Goal: Check status: Check status

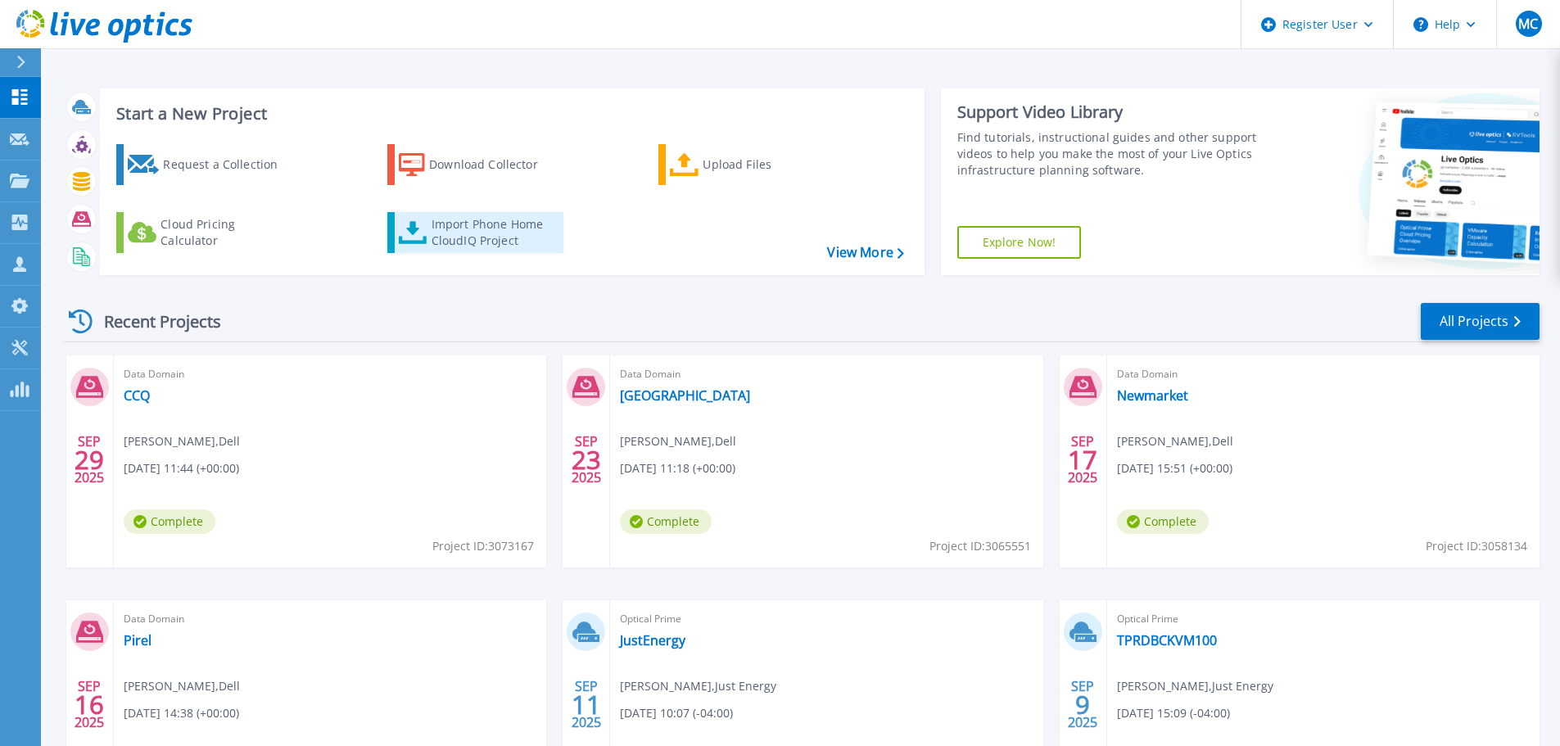
click at [455, 227] on div "Import Phone Home CloudIQ Project" at bounding box center [496, 232] width 128 height 33
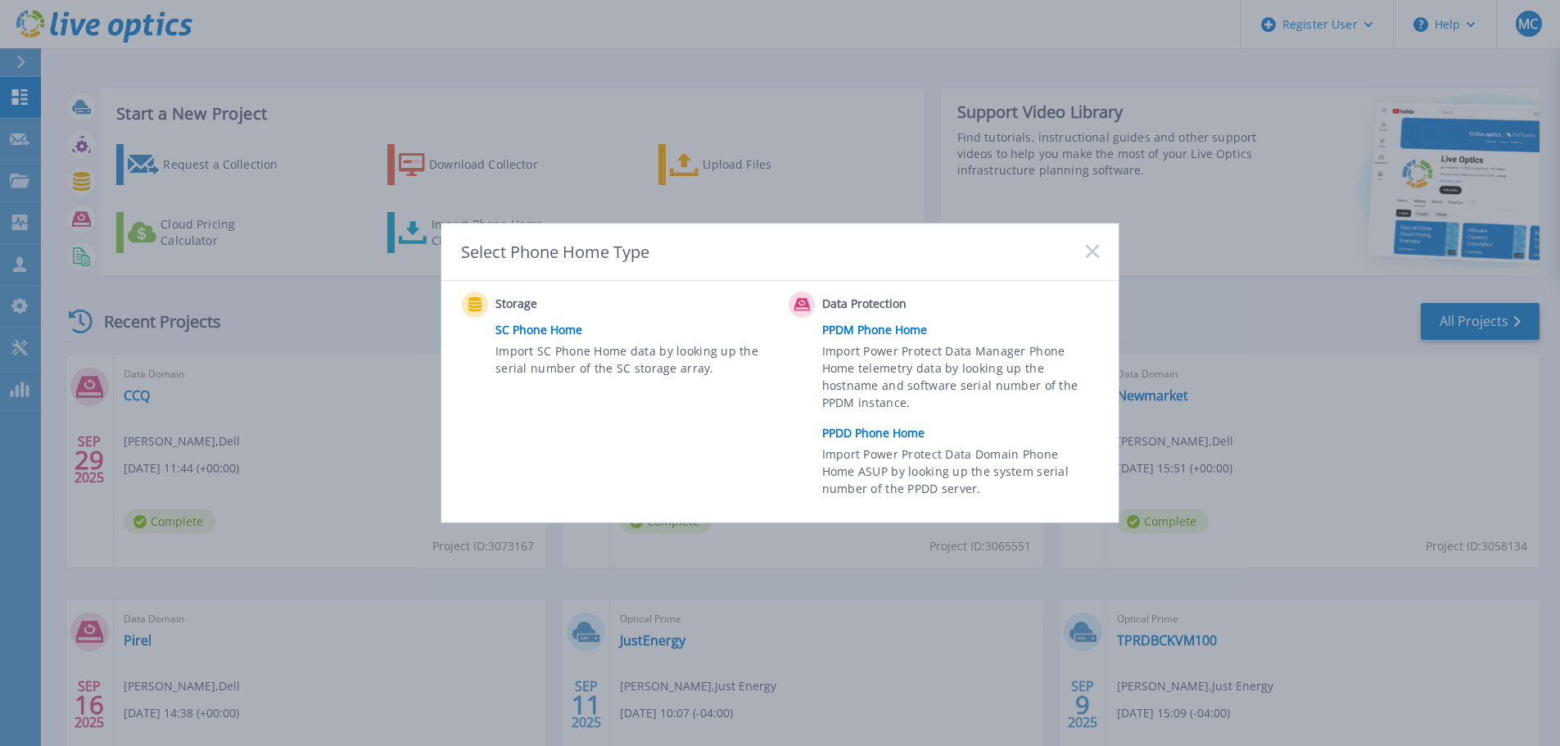
click at [887, 432] on link "PPDD Phone Home" at bounding box center [964, 433] width 285 height 25
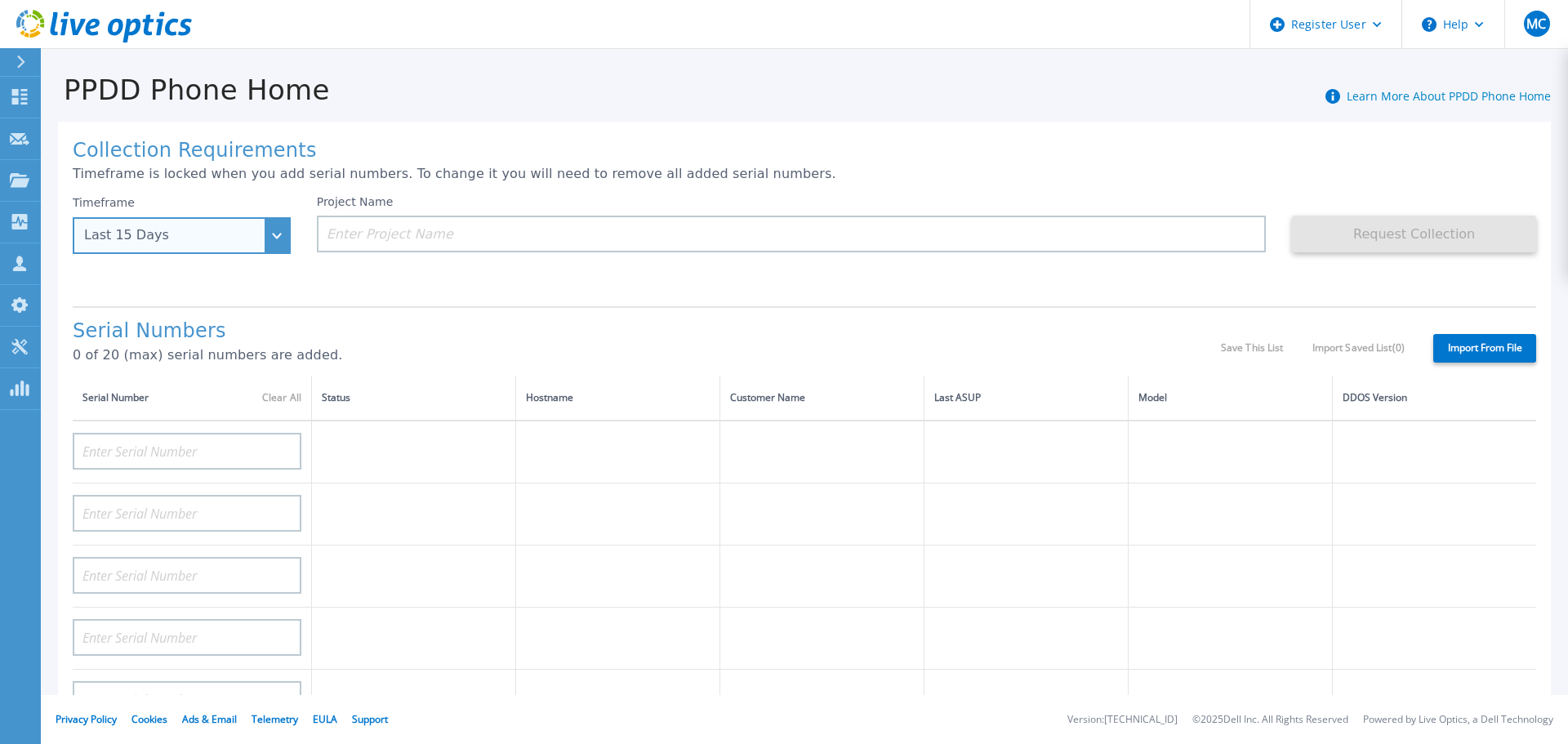
click at [178, 245] on div "Last 15 Days" at bounding box center [182, 235] width 218 height 37
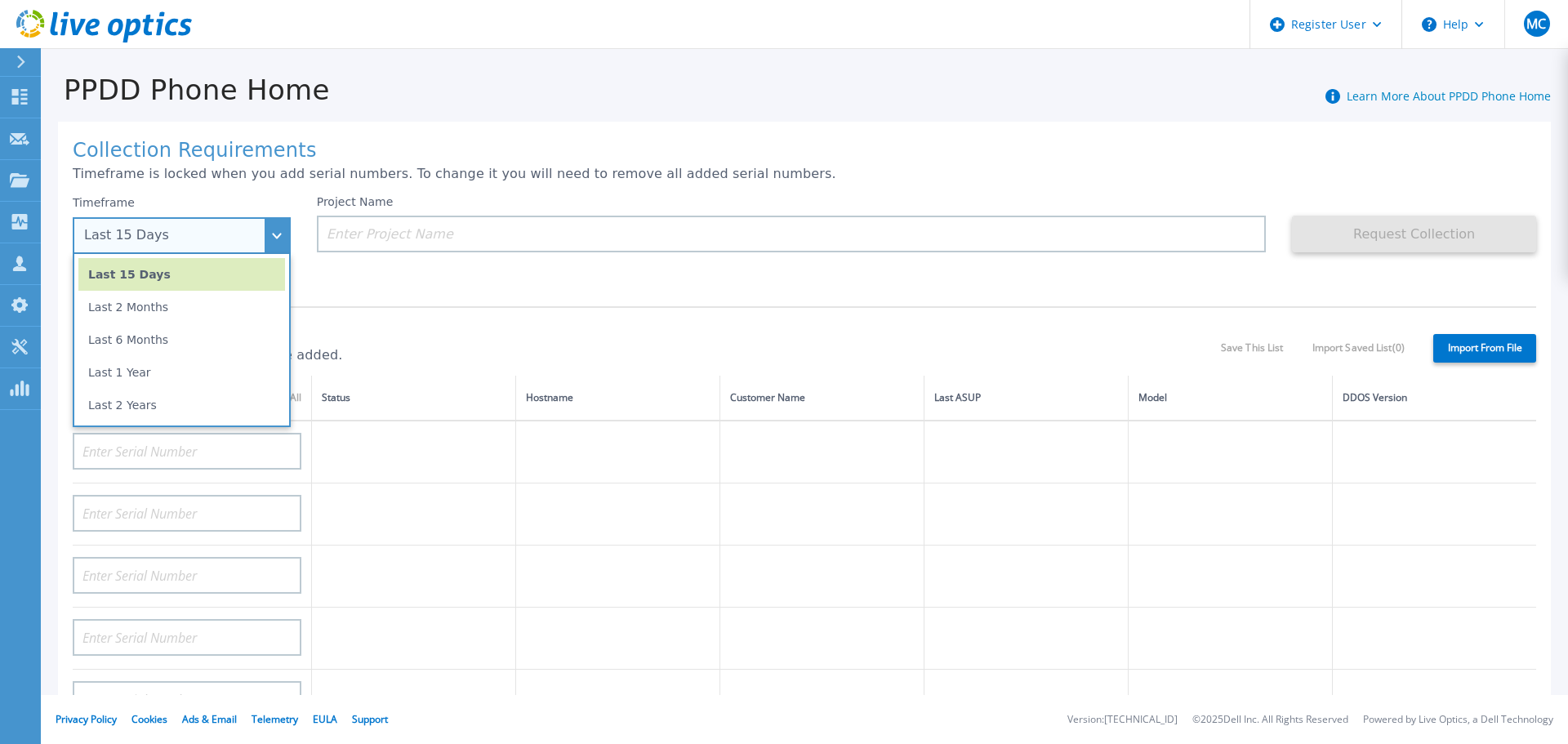
click at [183, 399] on li "Last 2 Years" at bounding box center [182, 405] width 206 height 33
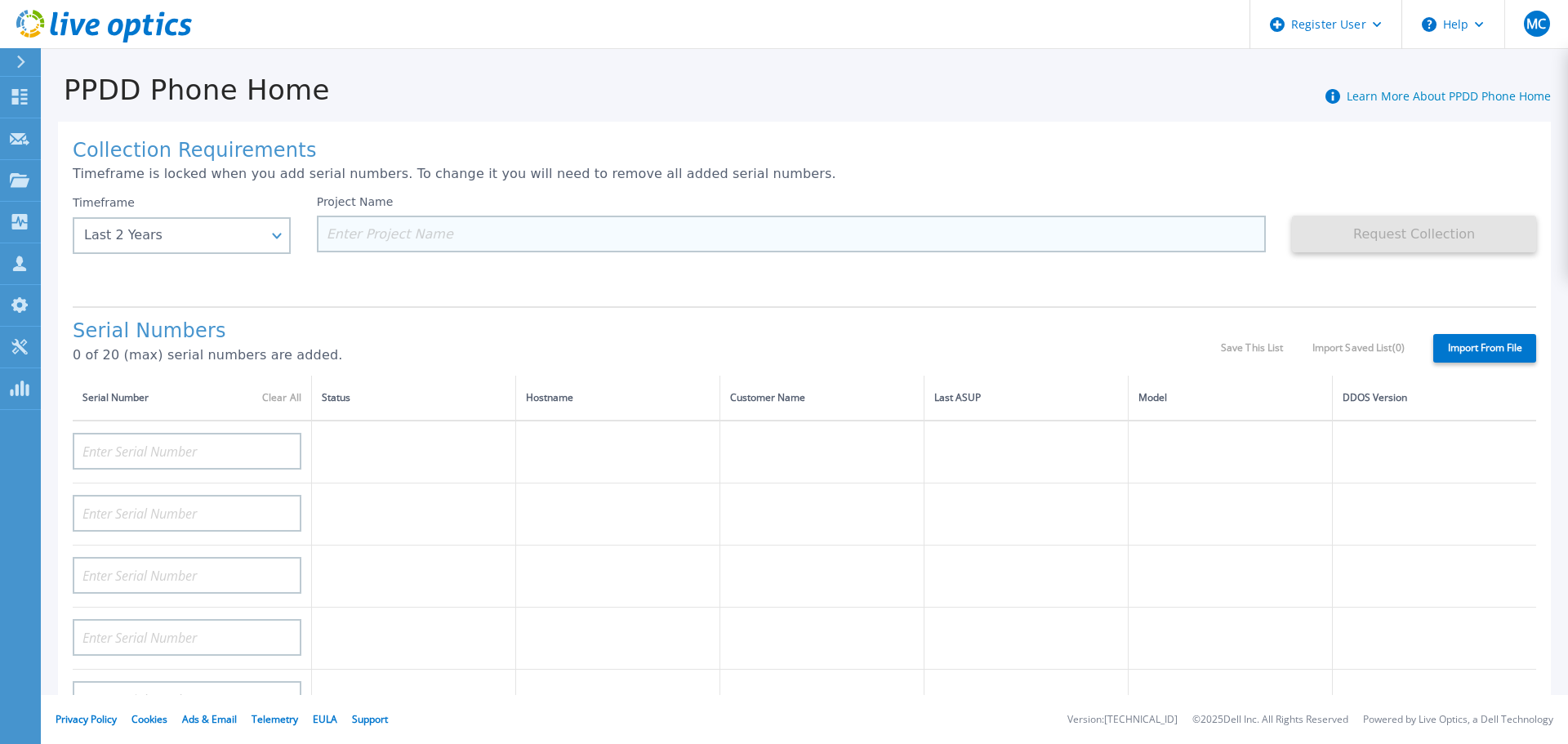
click at [461, 232] on input at bounding box center [792, 233] width 950 height 37
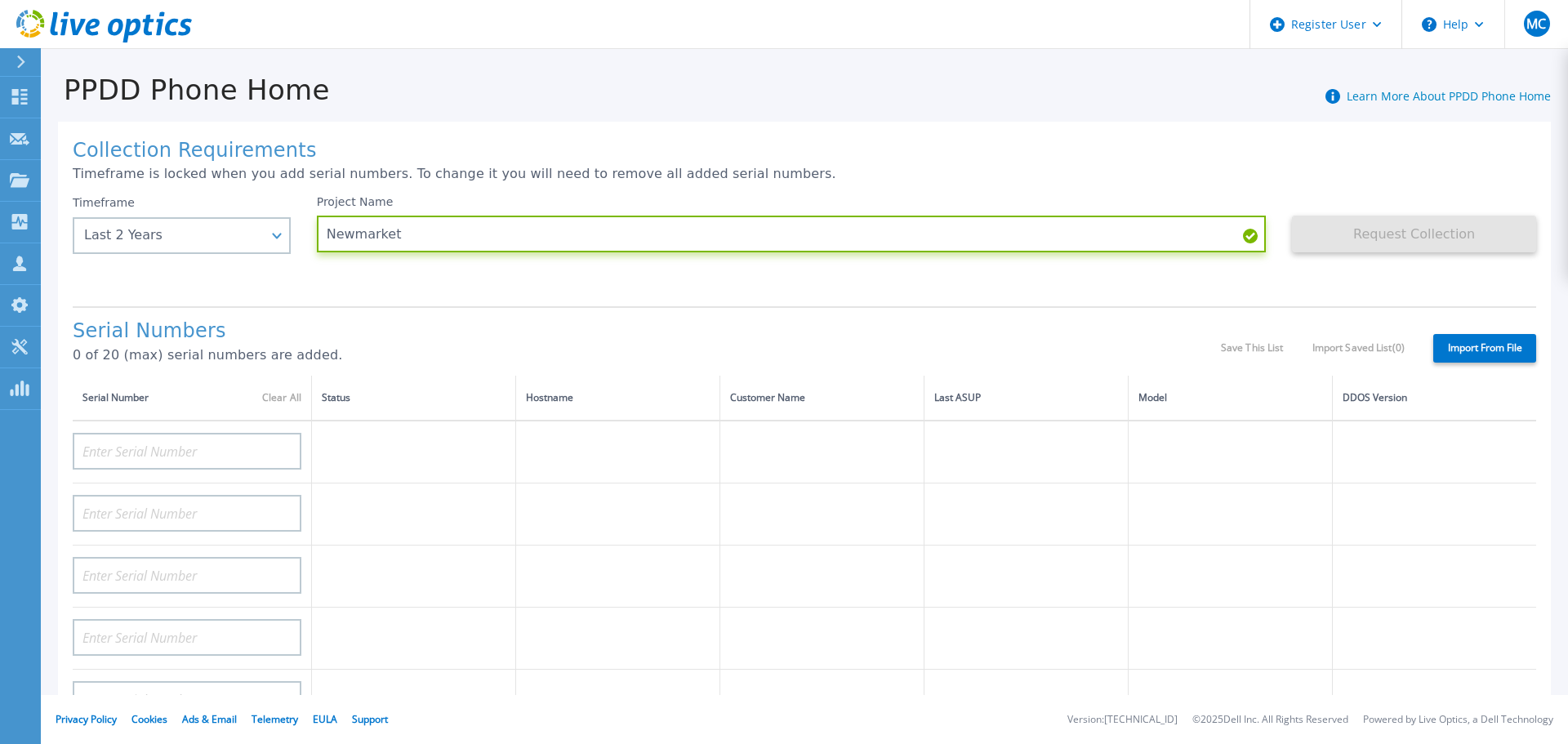
type input "Newmarket"
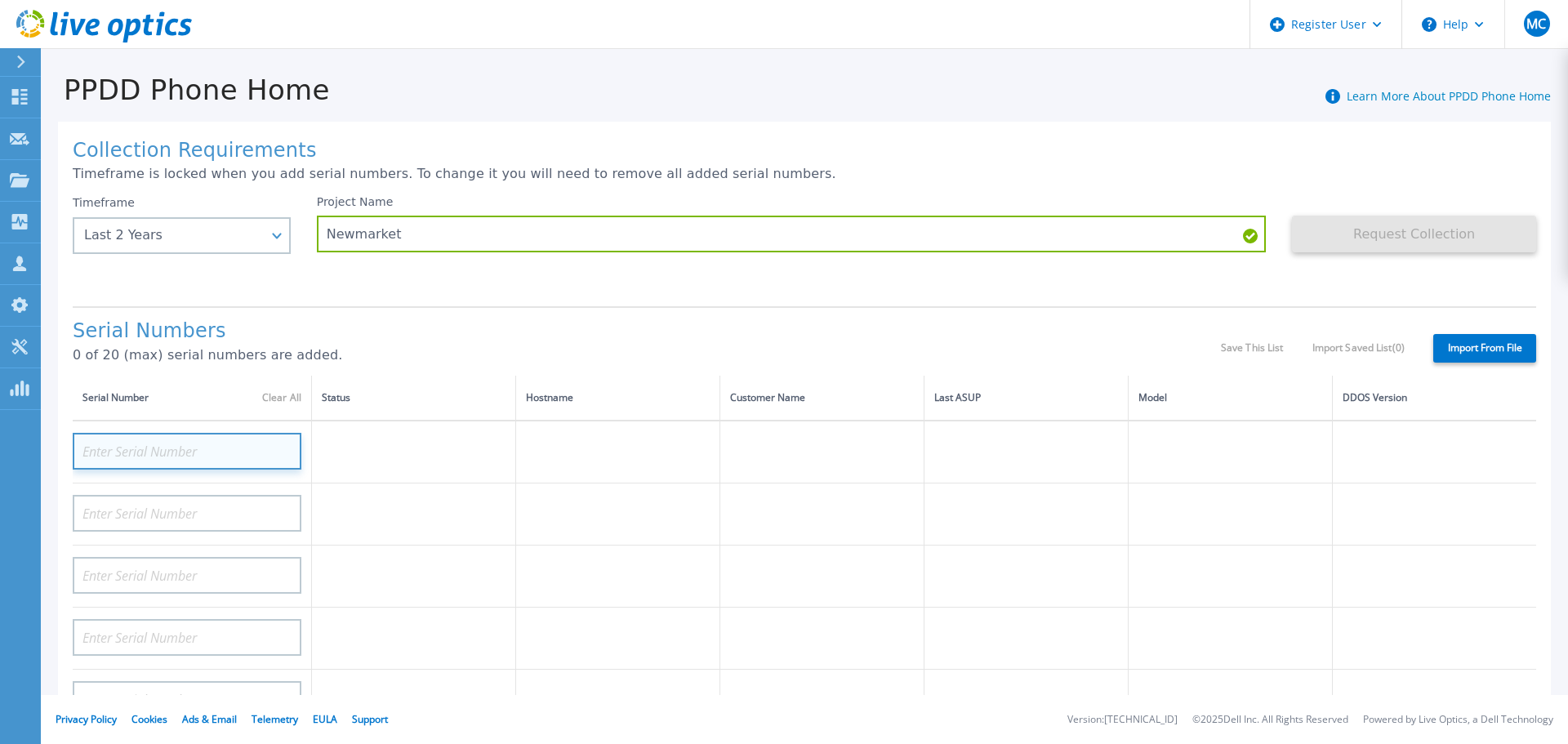
click at [159, 453] on input at bounding box center [187, 451] width 228 height 37
paste input "DE300205002671"
type input "DE300205002671"
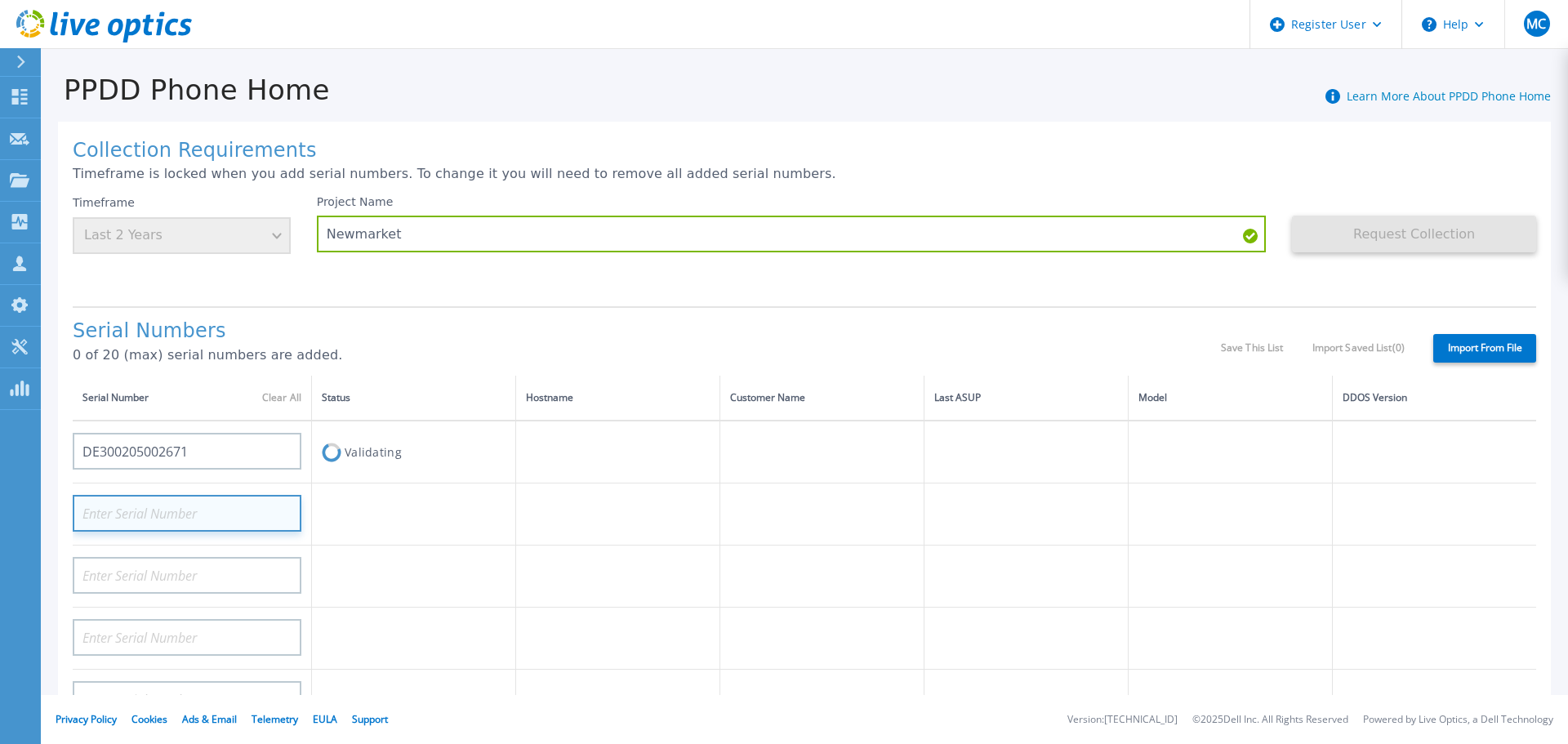
click at [192, 518] on input at bounding box center [187, 513] width 228 height 37
paste input "APM01210202289"
type input "APM01210202289"
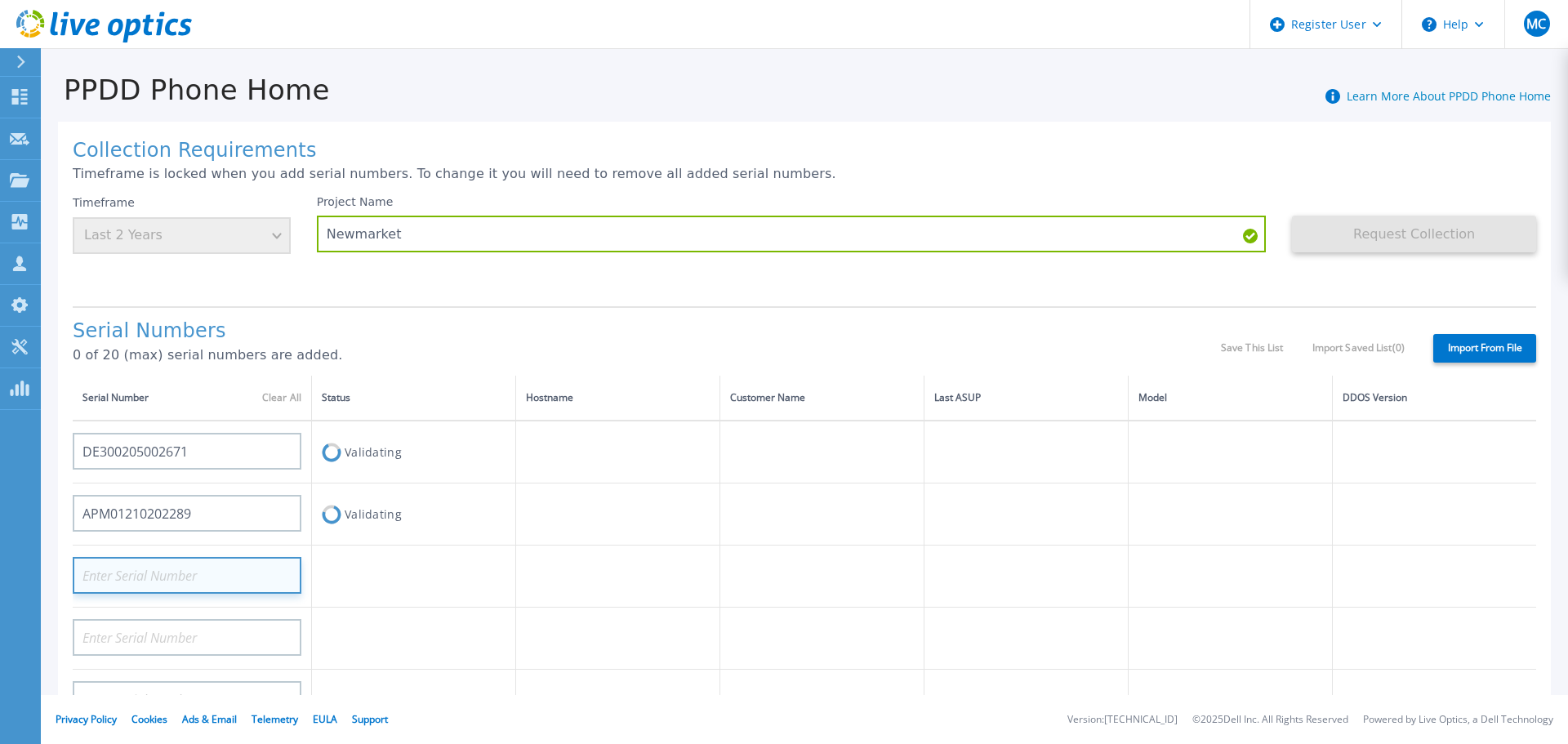
click at [191, 581] on input at bounding box center [187, 574] width 228 height 37
paste input "APM01210202282"
type input "APM01210202282"
